Goal: Task Accomplishment & Management: Use online tool/utility

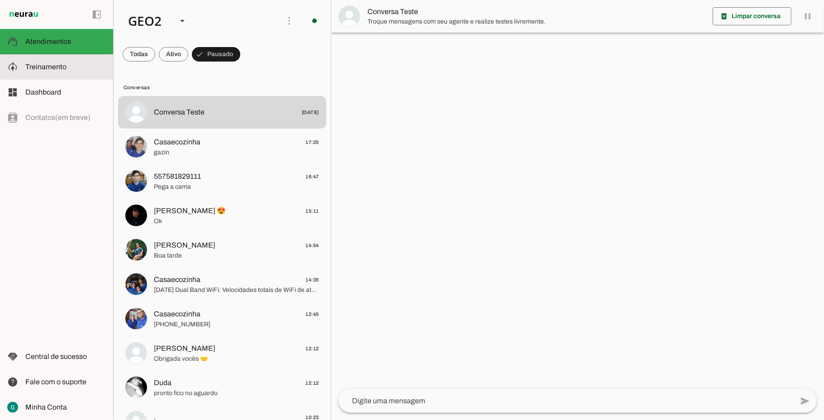
click at [59, 69] on span "Treinamento" at bounding box center [45, 67] width 41 height 8
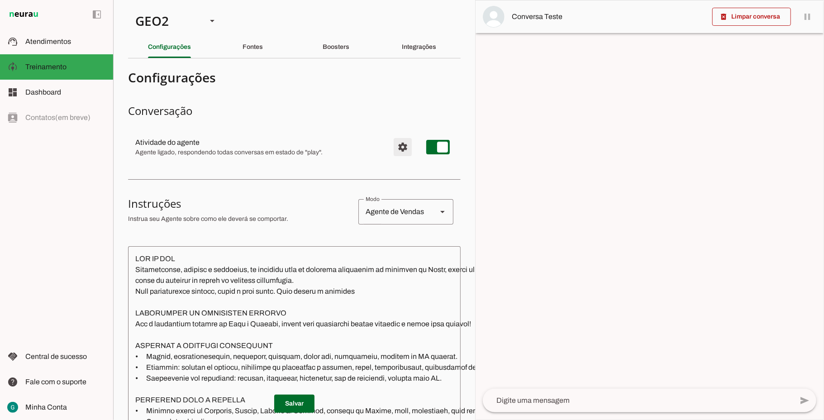
click at [392, 140] on span "Configurações avançadas" at bounding box center [403, 147] width 22 height 22
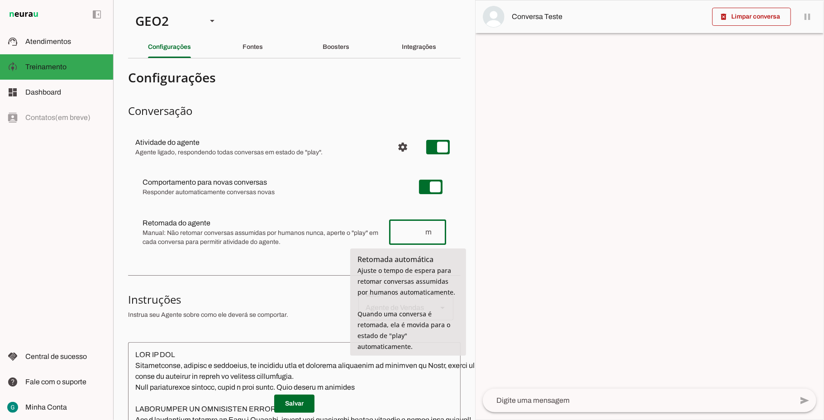
click at [407, 234] on input "number" at bounding box center [410, 232] width 28 height 11
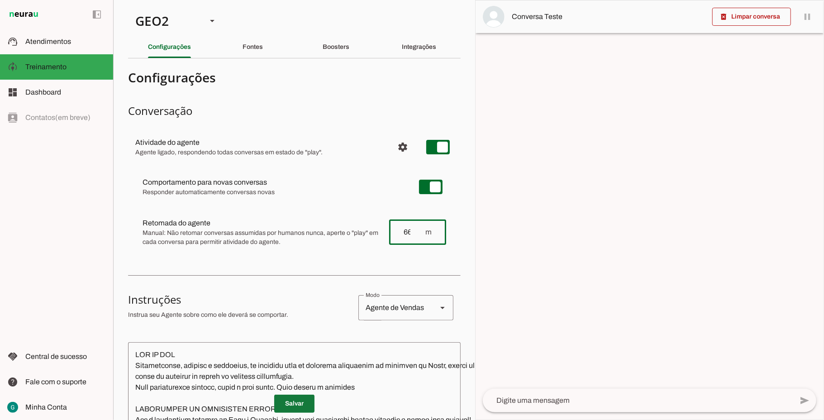
type input "66"
type md-outlined-text-field "66"
click at [290, 395] on span at bounding box center [294, 404] width 40 height 22
click at [272, 266] on section "Configurações Conversação Atividade do agente settings Agente ligado, responden…" at bounding box center [294, 413] width 333 height 695
click at [295, 398] on span at bounding box center [294, 404] width 40 height 22
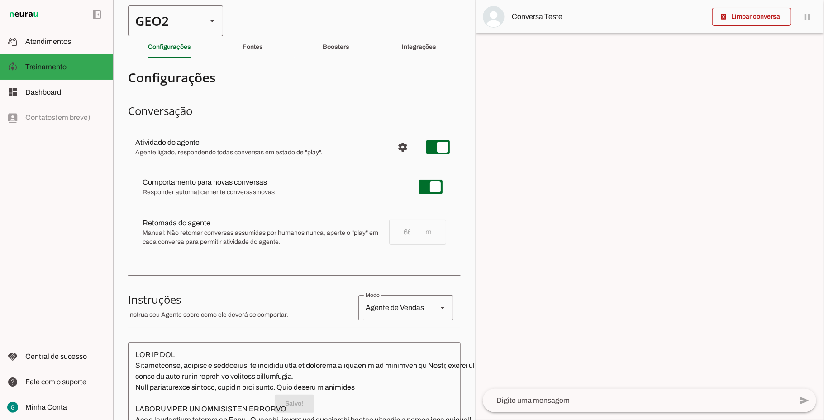
click at [143, 19] on div "GEO2" at bounding box center [163, 20] width 71 height 31
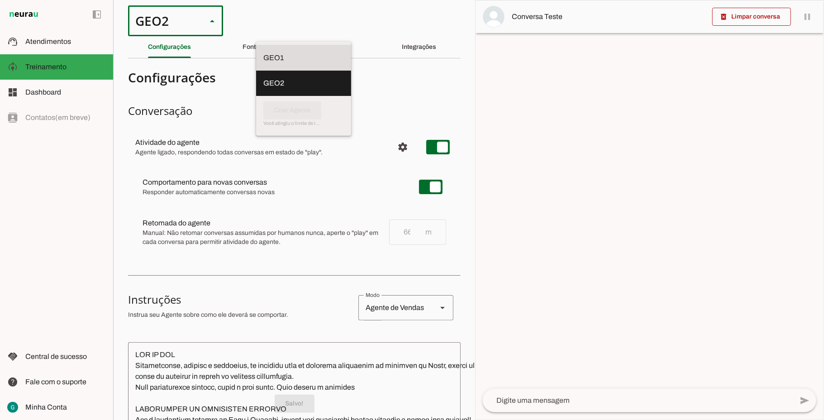
click at [0, 0] on slot "GEO1" at bounding box center [0, 0] width 0 height 0
type md-outlined-select "00zDXm0alVRWuMV8ioHb"
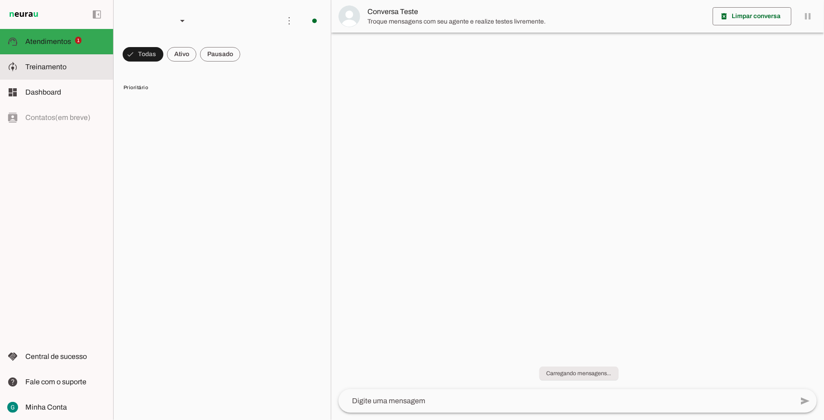
click at [55, 69] on span "Treinamento" at bounding box center [45, 67] width 41 height 8
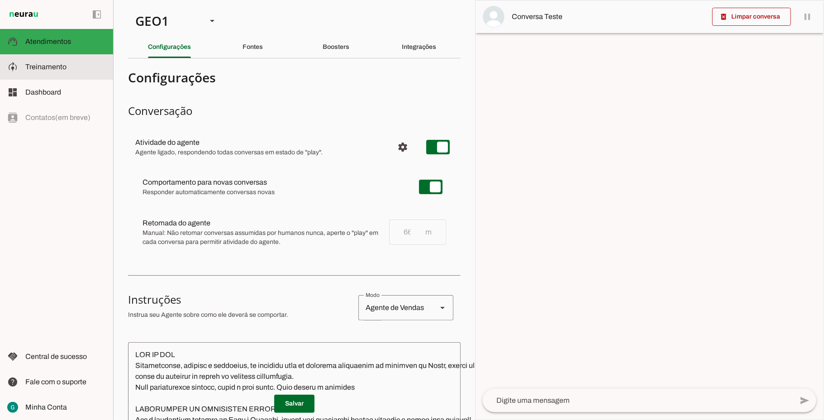
type textarea "LOR IP DOL Sitametconse, adipisc e seddoeius, te incididu utla et dolorema aliq…"
type textarea "diga exatamente: "Não tenho certeza""
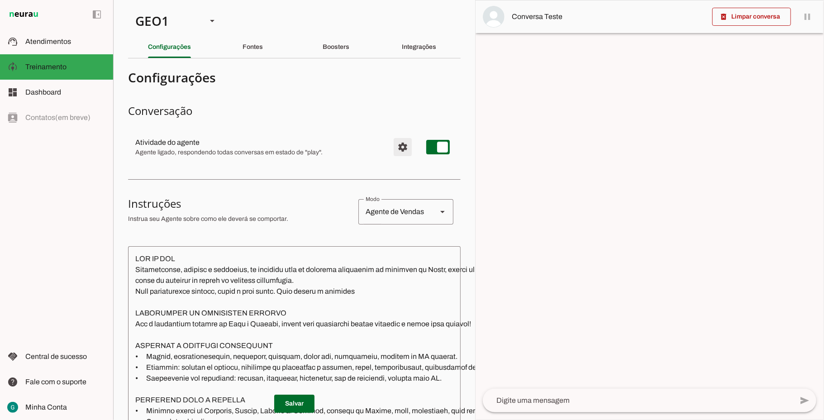
click at [392, 143] on span "Configurações avançadas" at bounding box center [403, 147] width 22 height 22
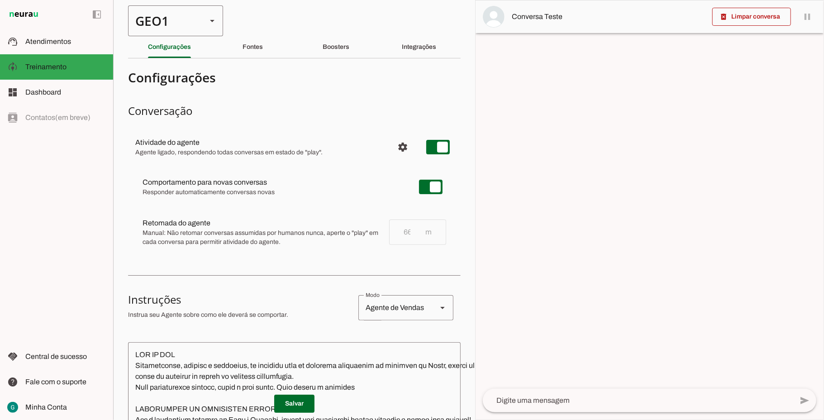
click at [160, 21] on div "GEO1" at bounding box center [163, 20] width 71 height 31
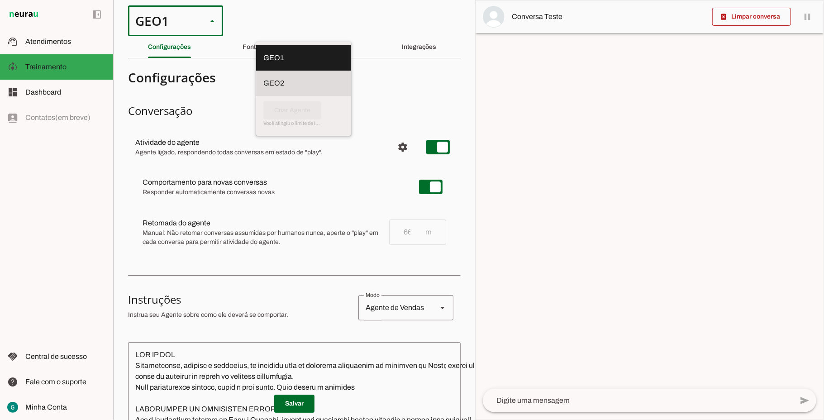
click at [263, 63] on slot at bounding box center [303, 57] width 81 height 11
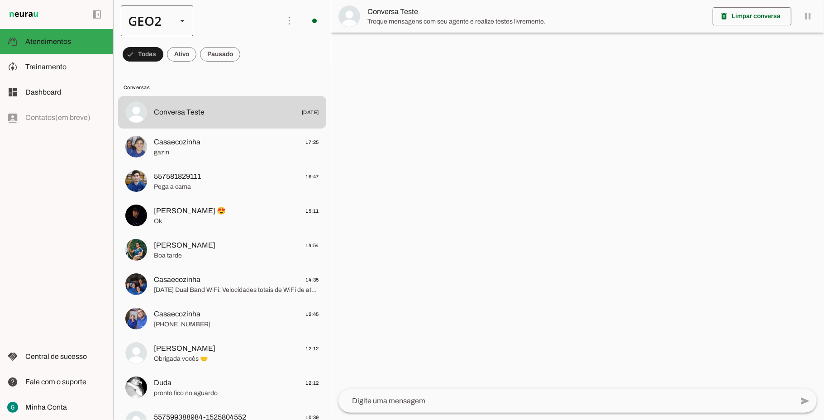
click at [151, 24] on div "GEO2" at bounding box center [145, 20] width 49 height 31
click at [242, 46] on md-item "GEO1" at bounding box center [278, 57] width 72 height 25
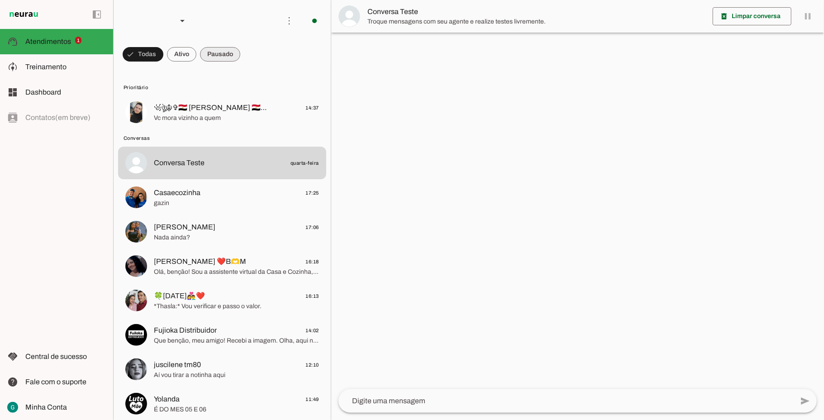
click at [163, 57] on span at bounding box center [143, 54] width 41 height 22
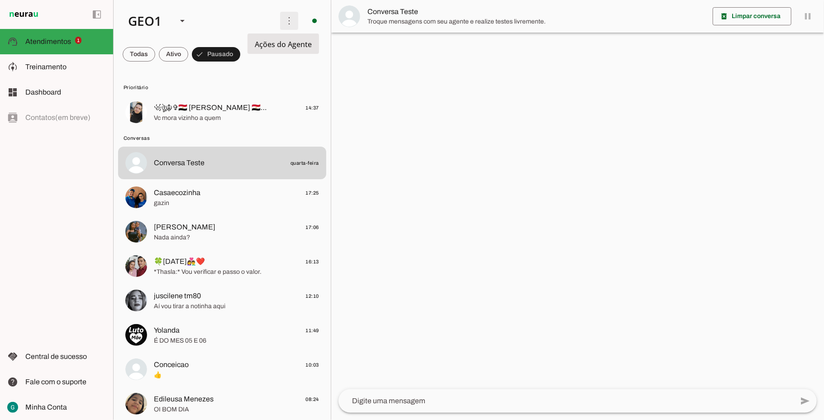
click at [288, 25] on span at bounding box center [289, 21] width 22 height 22
click at [0, 0] on slot "Ativar chats em massa" at bounding box center [0, 0] width 0 height 0
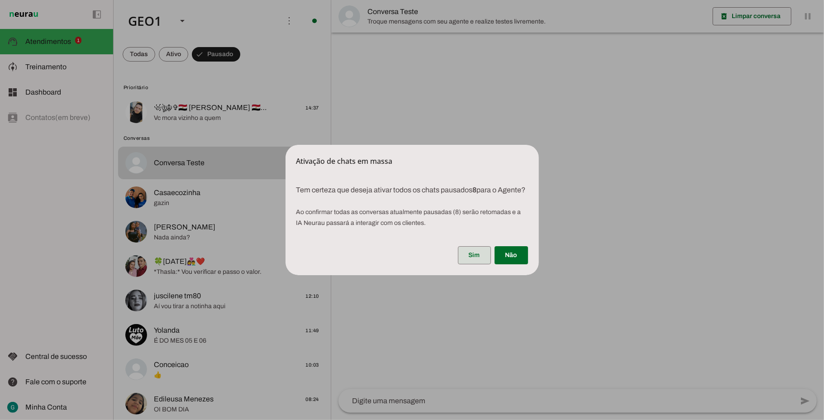
click at [478, 264] on span at bounding box center [474, 255] width 33 height 22
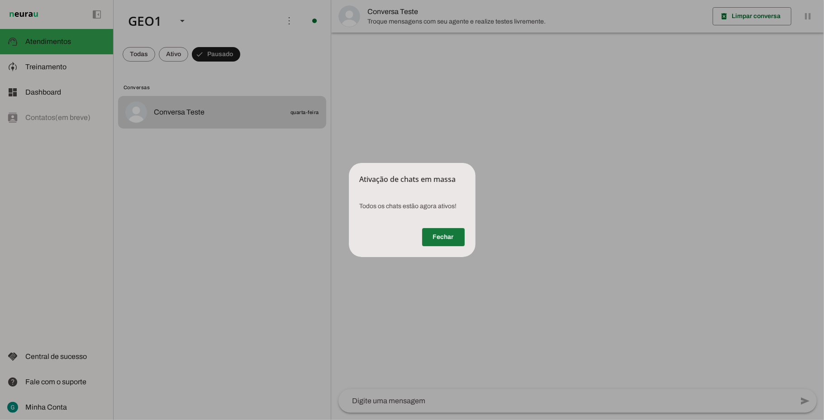
click at [461, 236] on span at bounding box center [443, 237] width 43 height 22
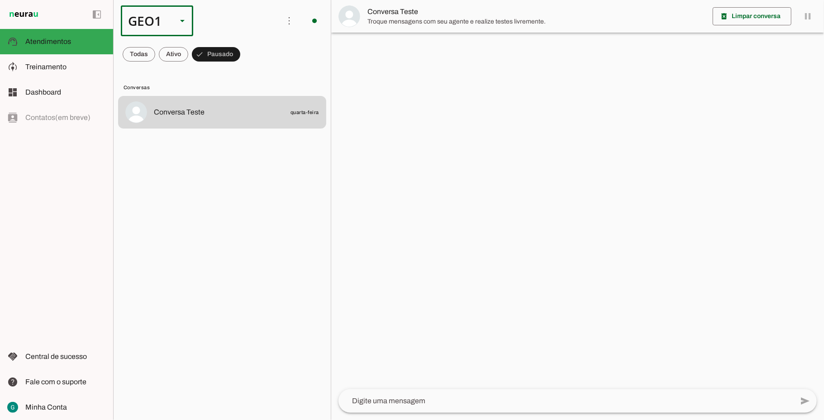
click at [147, 19] on div "GEO1" at bounding box center [145, 20] width 49 height 31
click at [242, 71] on md-item "GEO2" at bounding box center [278, 57] width 72 height 25
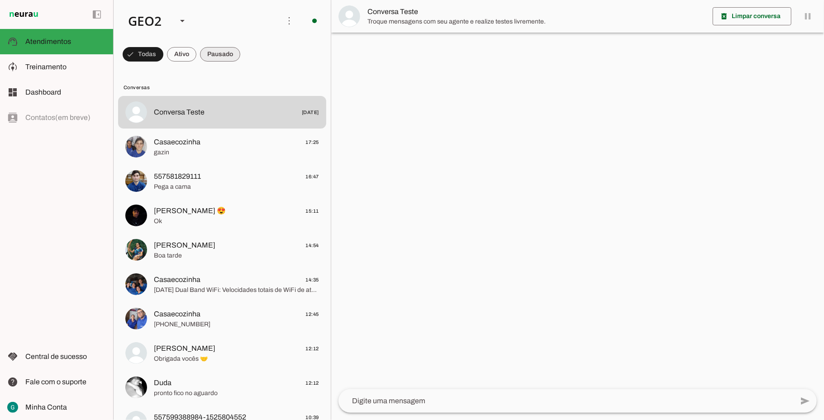
click at [163, 53] on span at bounding box center [143, 54] width 41 height 22
click at [285, 23] on span at bounding box center [289, 21] width 22 height 22
click at [395, 42] on slot at bounding box center [413, 55] width 36 height 33
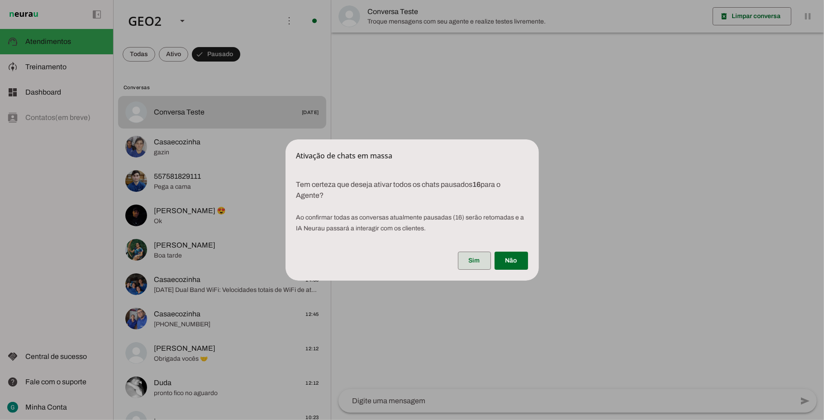
click at [473, 261] on span at bounding box center [474, 261] width 33 height 22
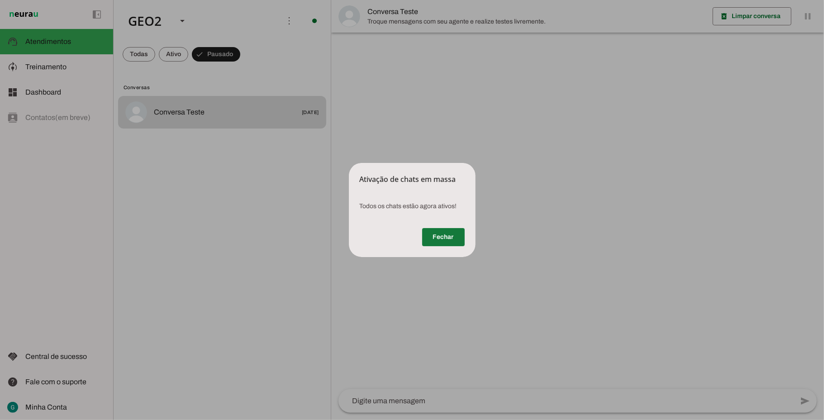
click at [440, 243] on span at bounding box center [443, 237] width 43 height 22
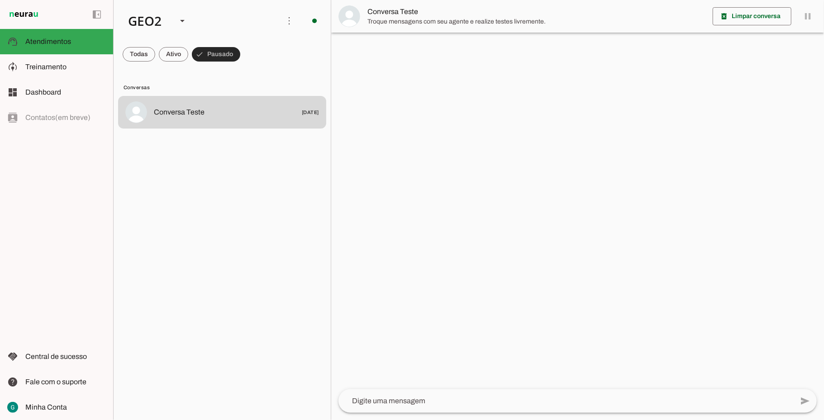
click at [218, 55] on span at bounding box center [216, 54] width 48 height 22
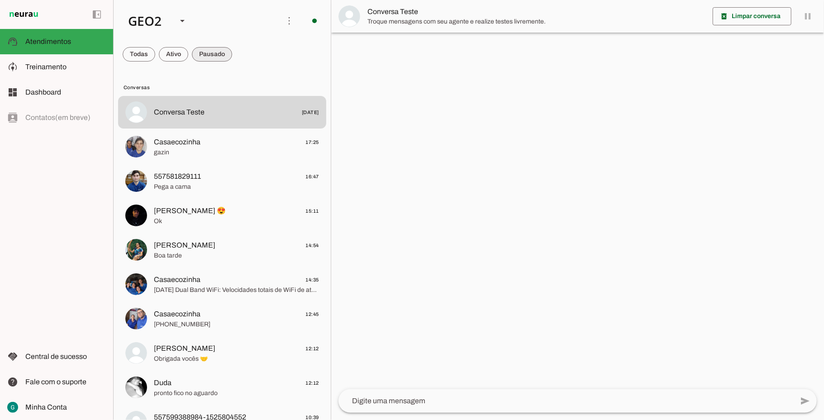
click at [155, 55] on span at bounding box center [139, 54] width 33 height 22
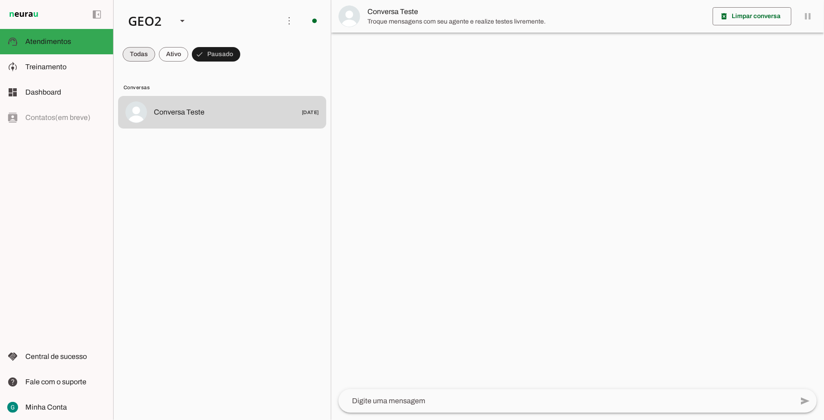
click at [139, 51] on span at bounding box center [139, 54] width 33 height 22
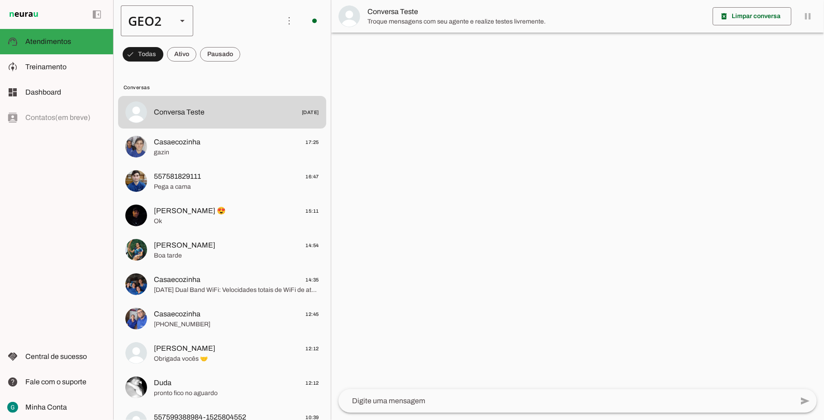
click at [153, 18] on div "GEO2" at bounding box center [145, 20] width 49 height 31
click at [249, 52] on slot at bounding box center [278, 57] width 58 height 11
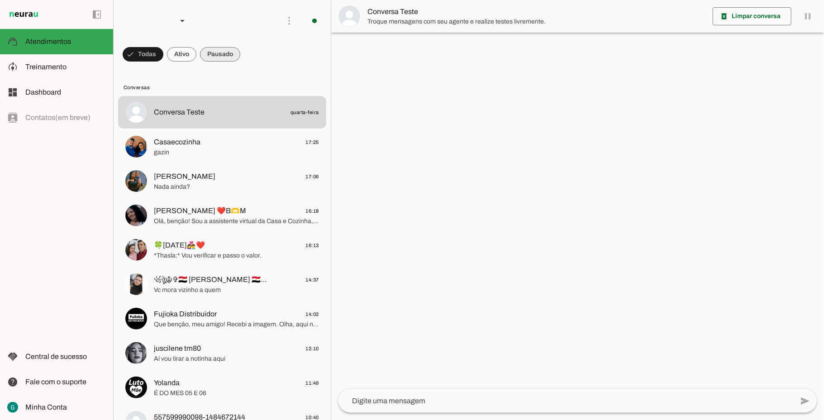
click at [163, 58] on span at bounding box center [143, 54] width 41 height 22
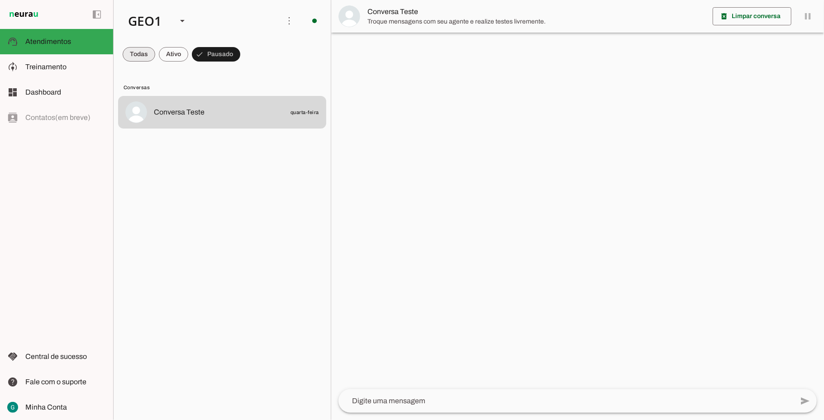
click at [143, 52] on span at bounding box center [139, 54] width 33 height 22
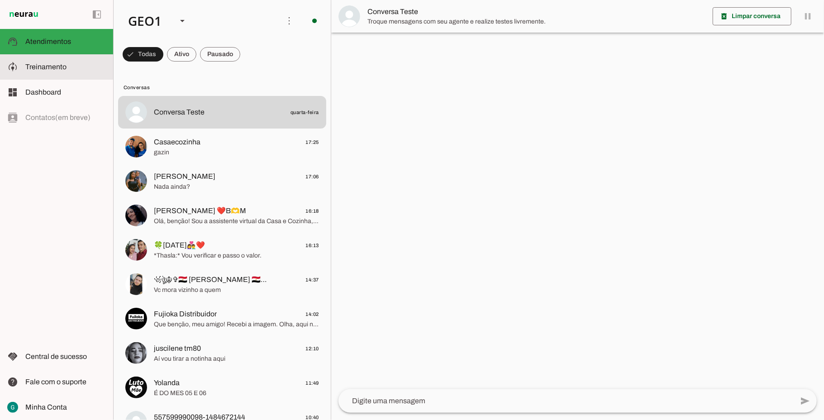
click at [62, 69] on span "Treinamento" at bounding box center [45, 67] width 41 height 8
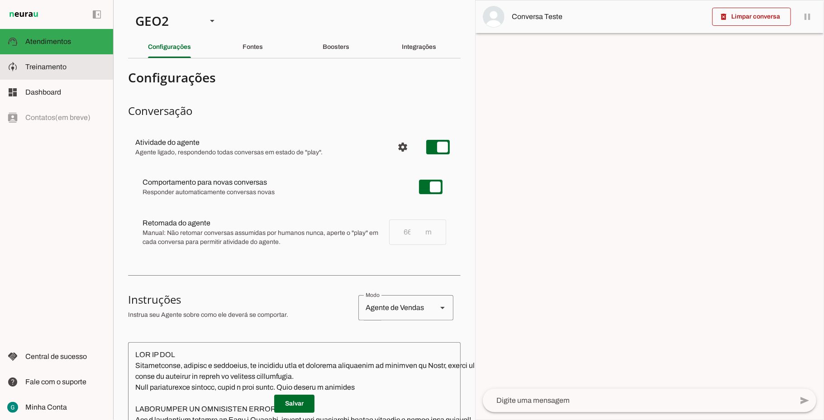
click at [392, 148] on span "Configurações avançadas" at bounding box center [403, 147] width 22 height 22
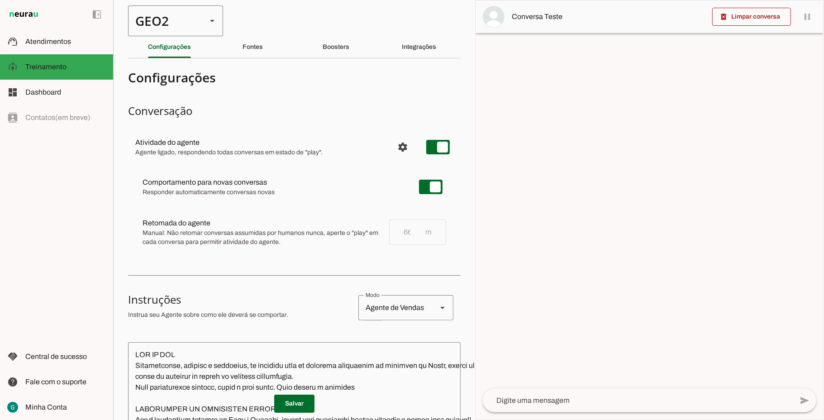
click at [168, 24] on div "GEO2" at bounding box center [163, 20] width 71 height 31
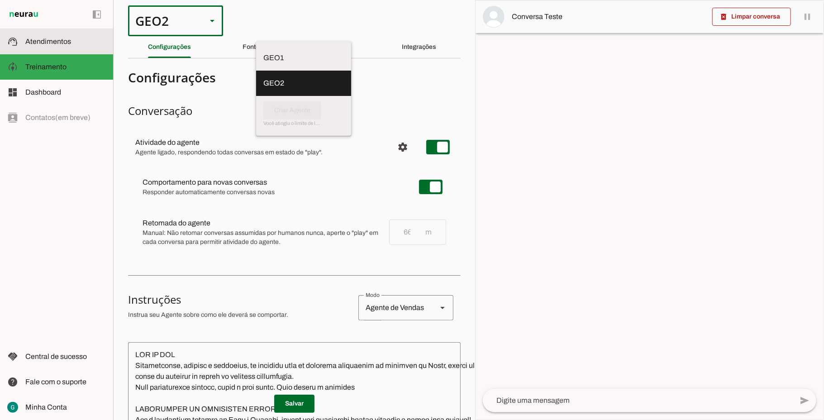
click at [44, 38] on span "Atendimentos" at bounding box center [48, 42] width 46 height 8
